Goal: Task Accomplishment & Management: Use online tool/utility

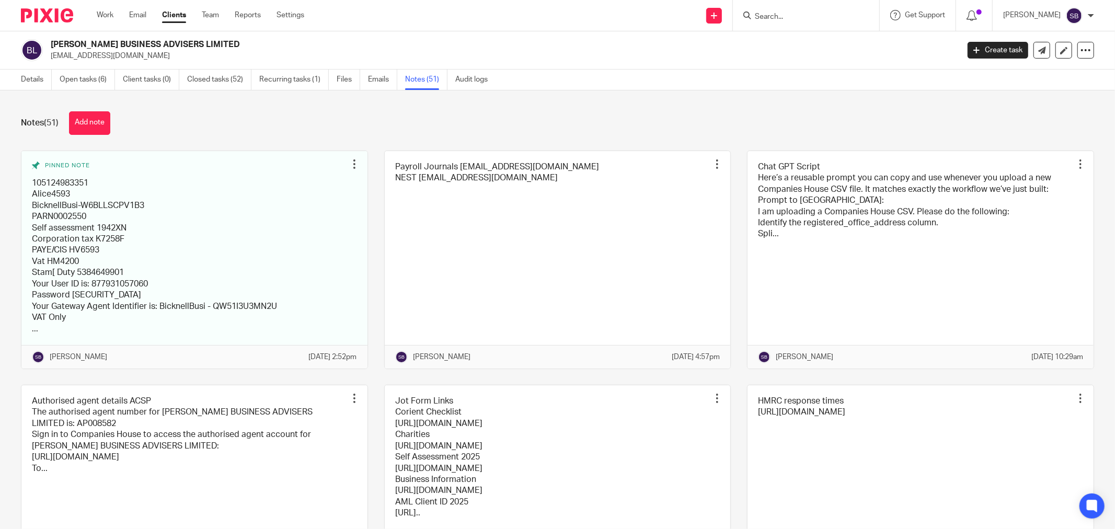
click at [777, 16] on input "Search" at bounding box center [801, 17] width 94 height 9
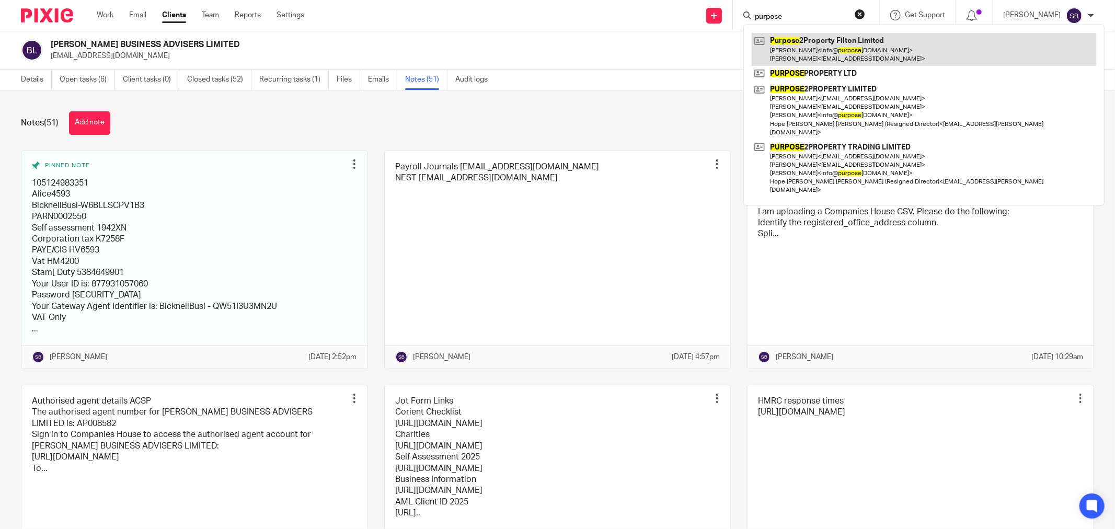
type input "purpose"
click at [840, 42] on link at bounding box center [924, 49] width 344 height 32
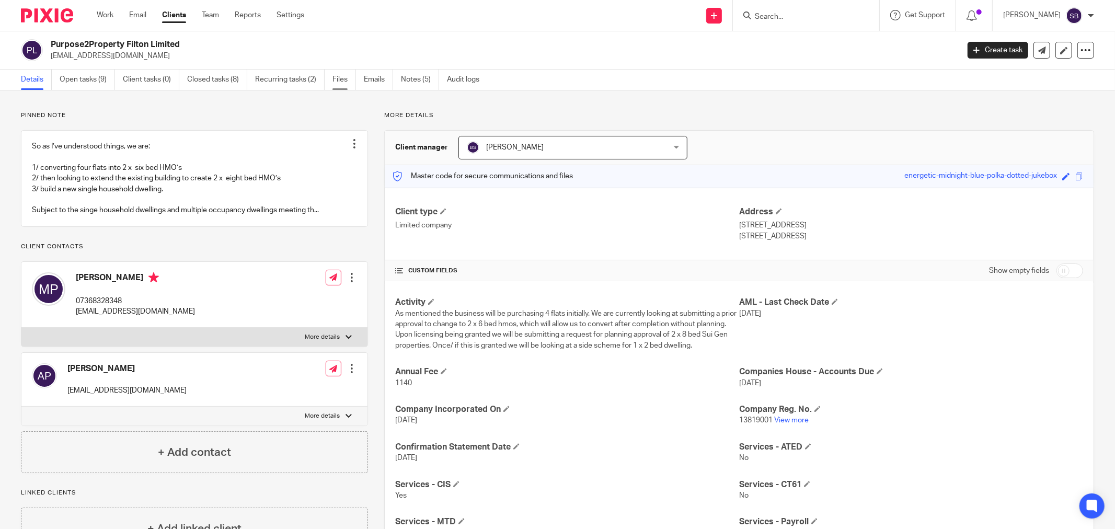
click at [351, 82] on link "Files" at bounding box center [344, 80] width 24 height 20
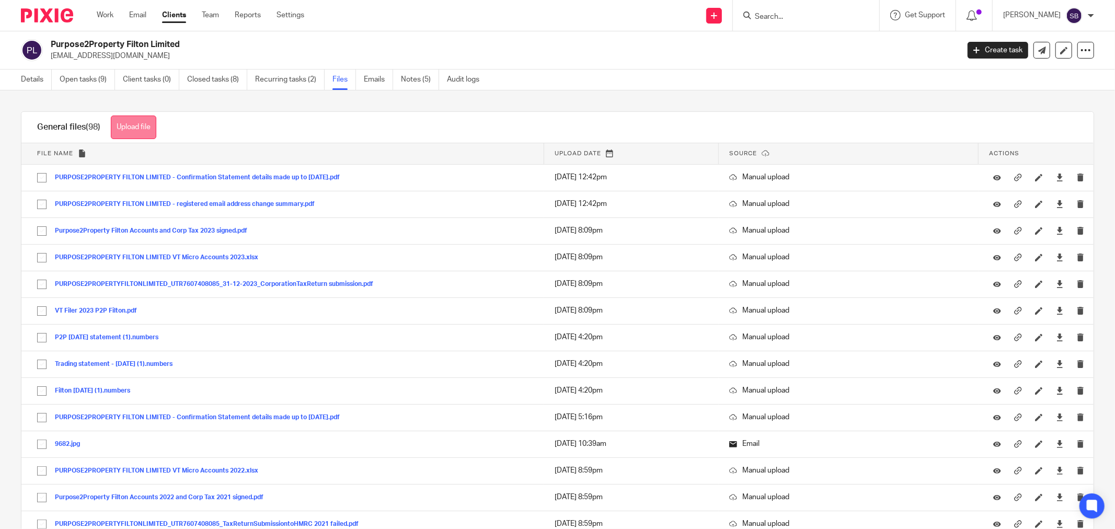
click at [147, 125] on button "Upload file" at bounding box center [133, 128] width 45 height 24
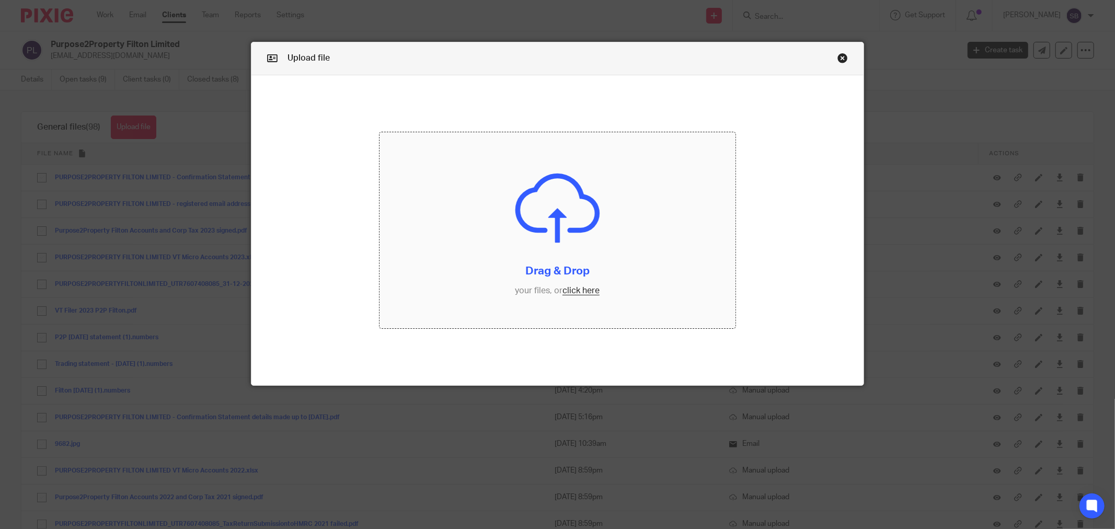
click at [578, 294] on input "file" at bounding box center [557, 230] width 356 height 196
